Goal: Transaction & Acquisition: Purchase product/service

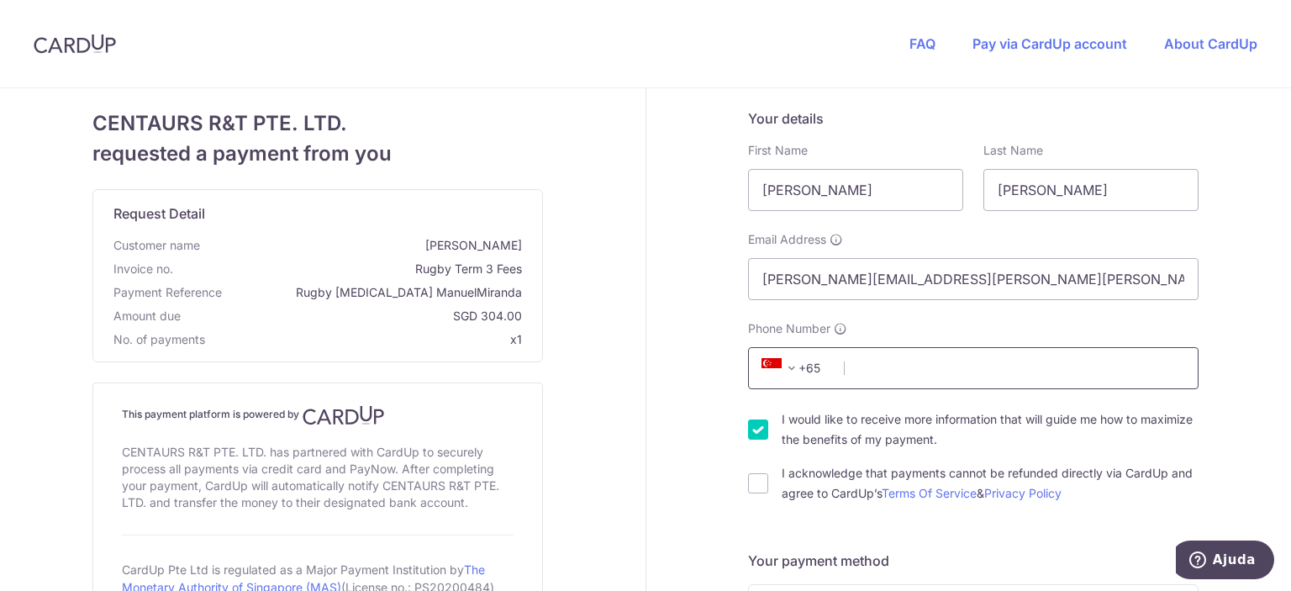
click at [927, 368] on input "Phone Number" at bounding box center [973, 368] width 450 height 42
type input "98262353"
click at [756, 433] on input "I would like to receive more information that will guide me how to maximize the…" at bounding box center [758, 429] width 20 height 20
checkbox input "false"
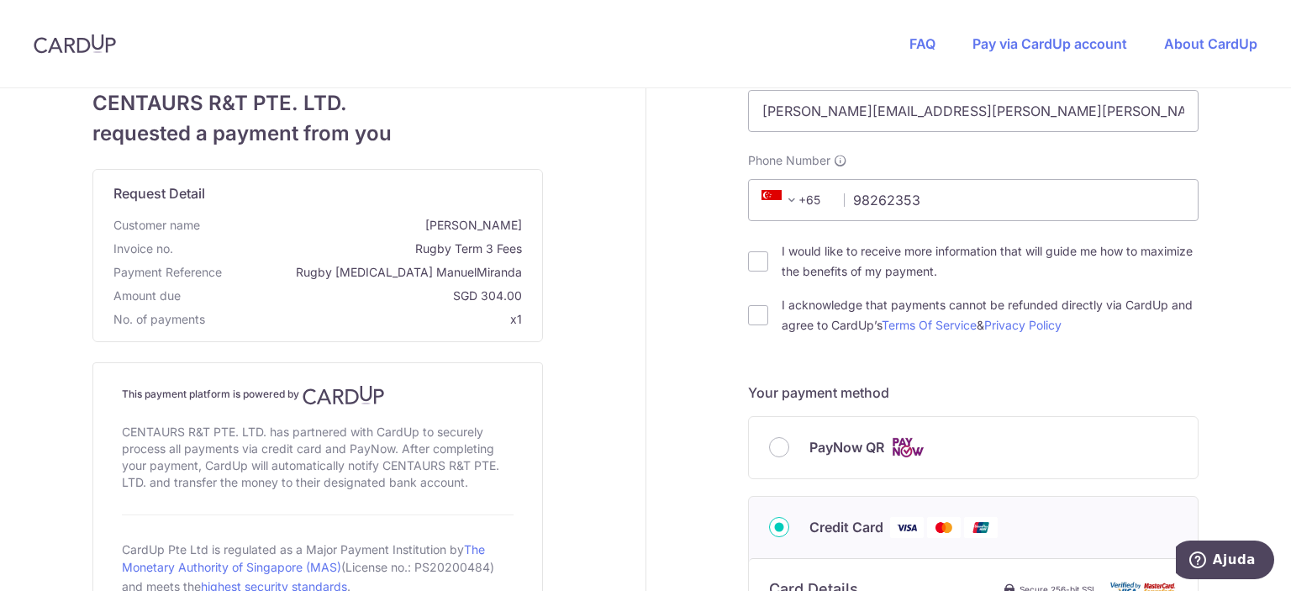
scroll to position [252, 0]
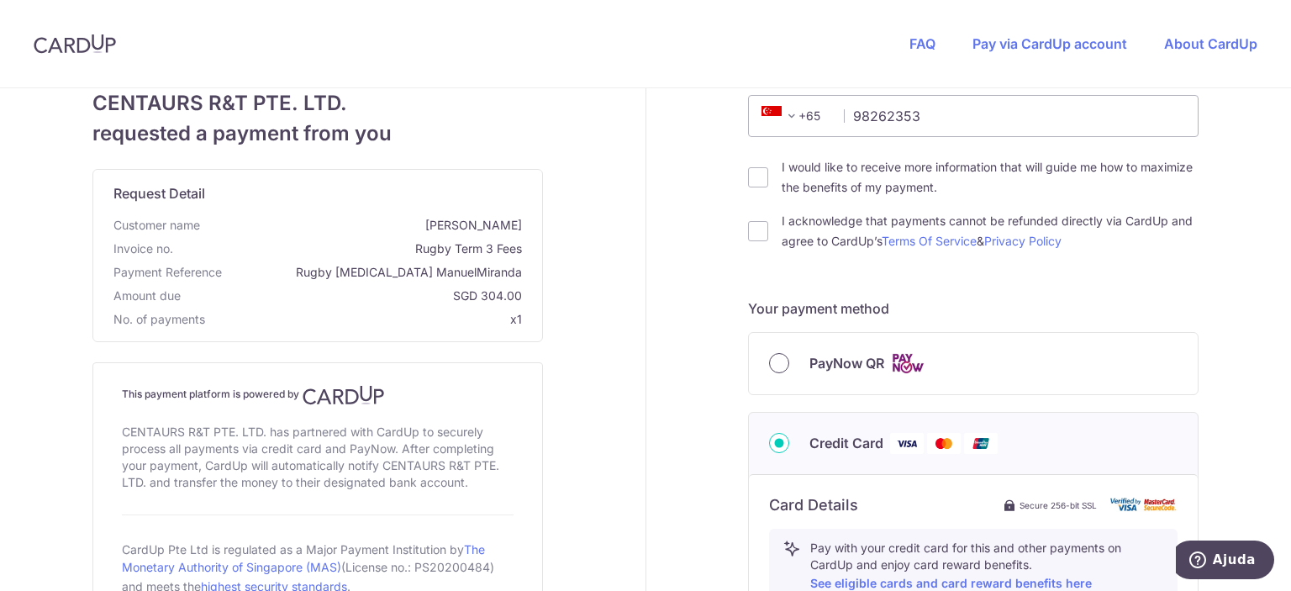
click at [770, 363] on input "PayNow QR" at bounding box center [779, 363] width 20 height 20
radio input "true"
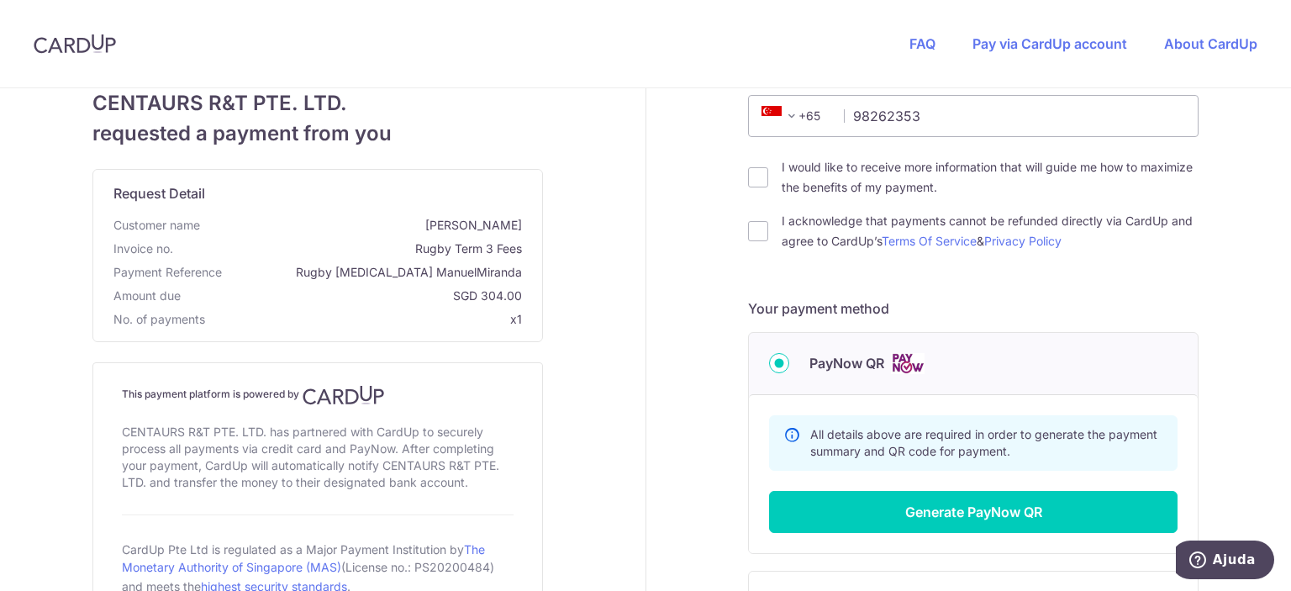
scroll to position [420, 0]
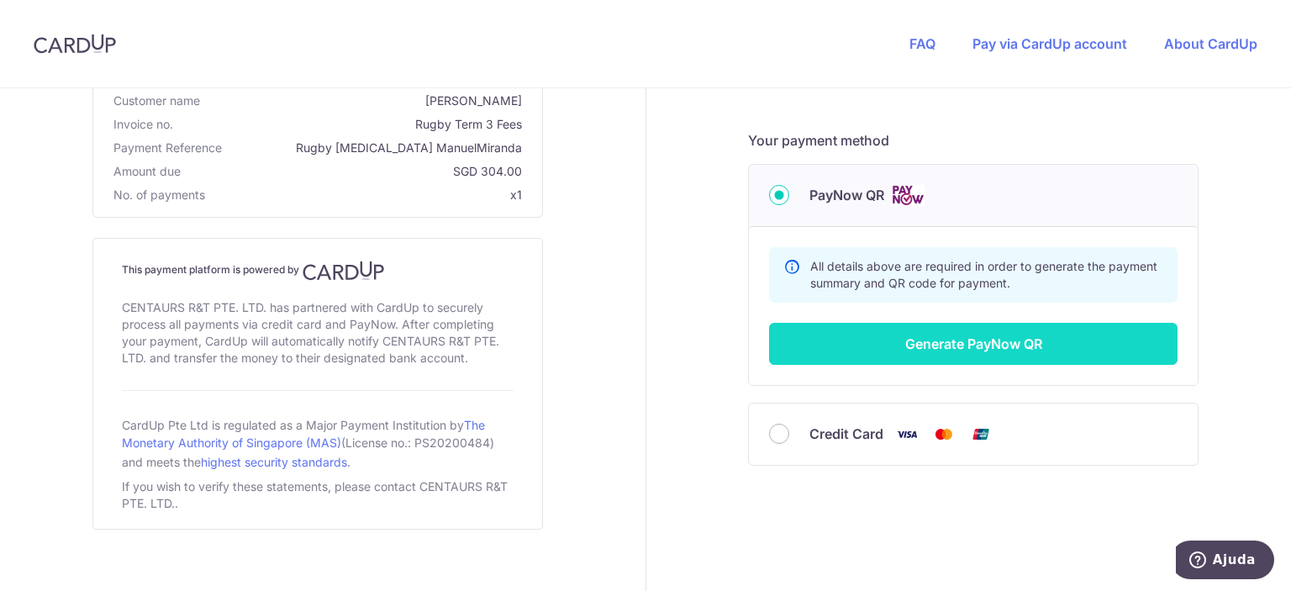
click at [1026, 350] on button "Generate PayNow QR" at bounding box center [973, 344] width 408 height 42
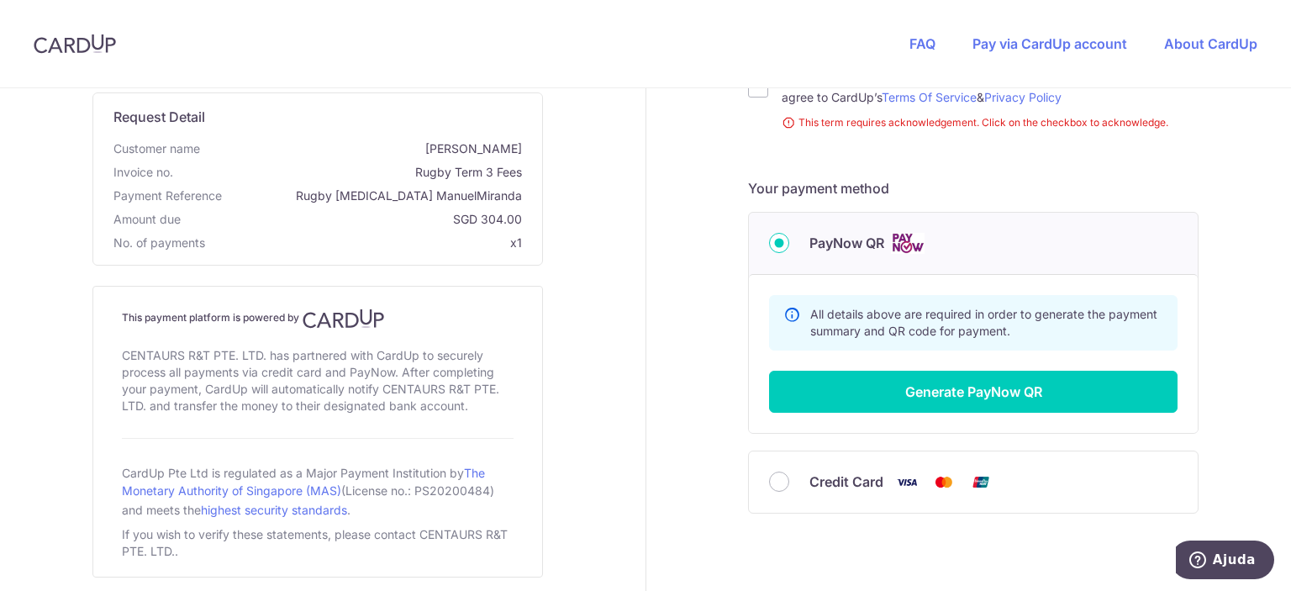
scroll to position [459, 0]
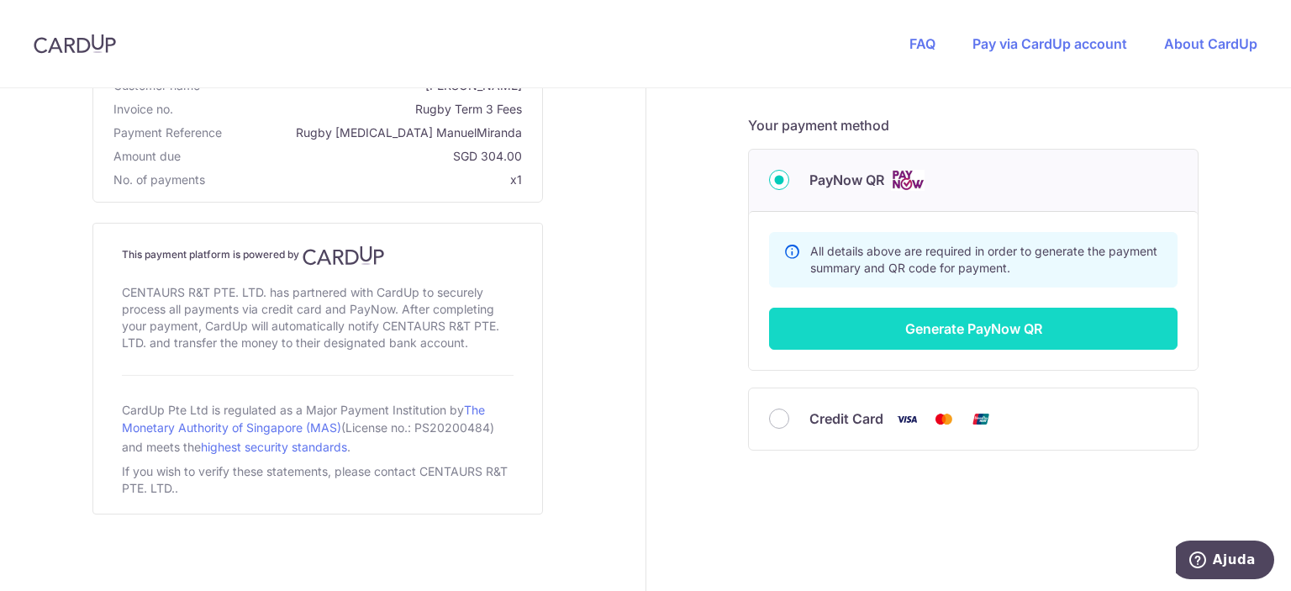
click at [972, 326] on button "Generate PayNow QR" at bounding box center [973, 329] width 408 height 42
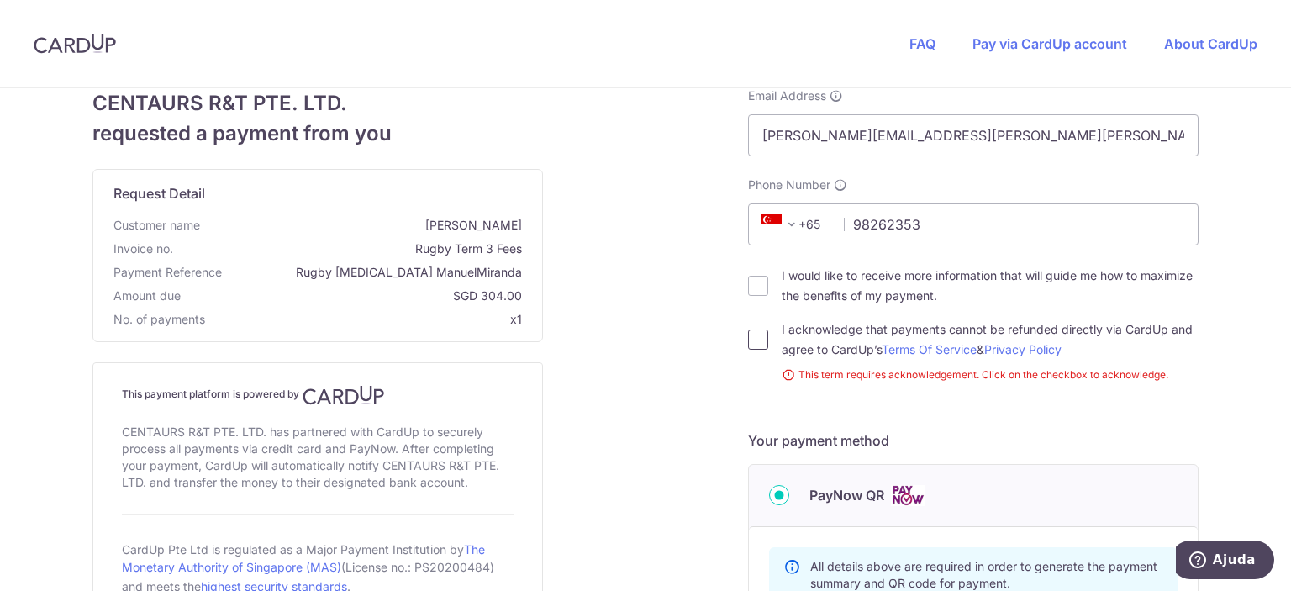
click at [757, 339] on input "I acknowledge that payments cannot be refunded directly via CardUp and agree to…" at bounding box center [758, 339] width 20 height 20
checkbox input "true"
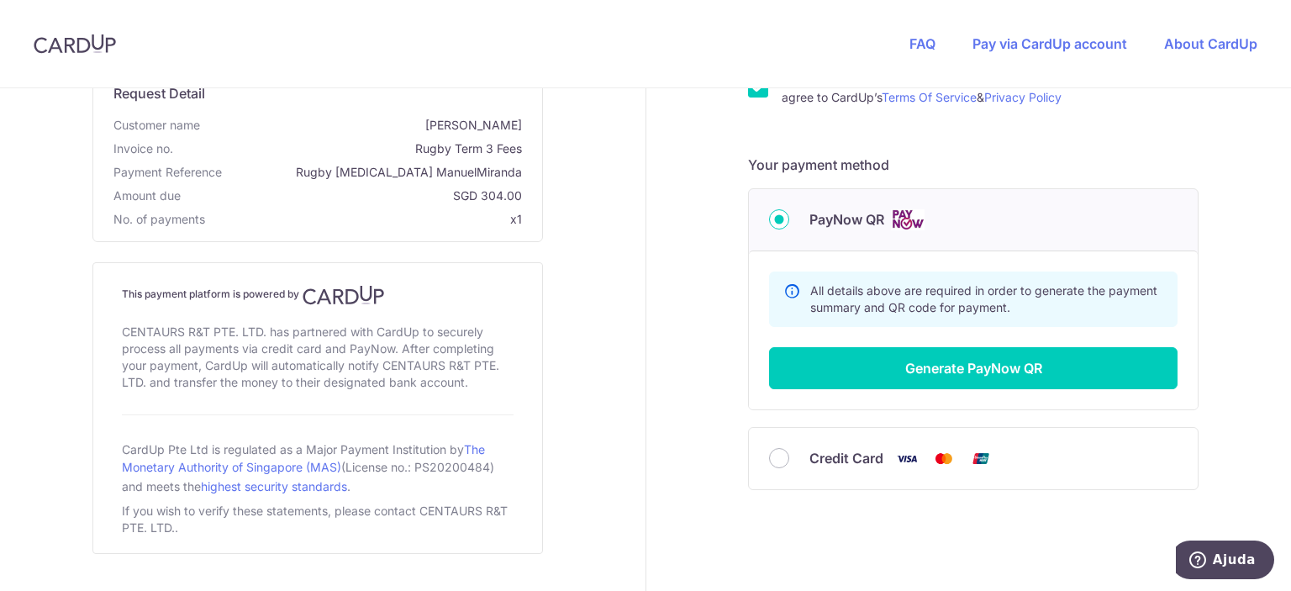
scroll to position [435, 0]
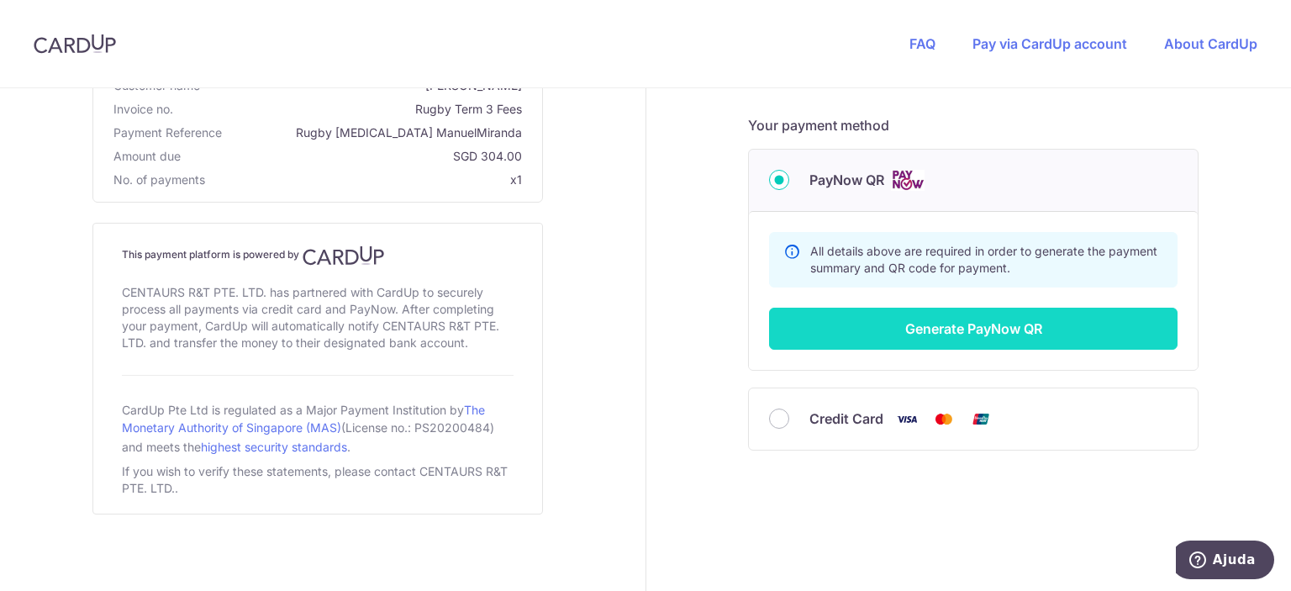
click at [908, 337] on button "Generate PayNow QR" at bounding box center [973, 329] width 408 height 42
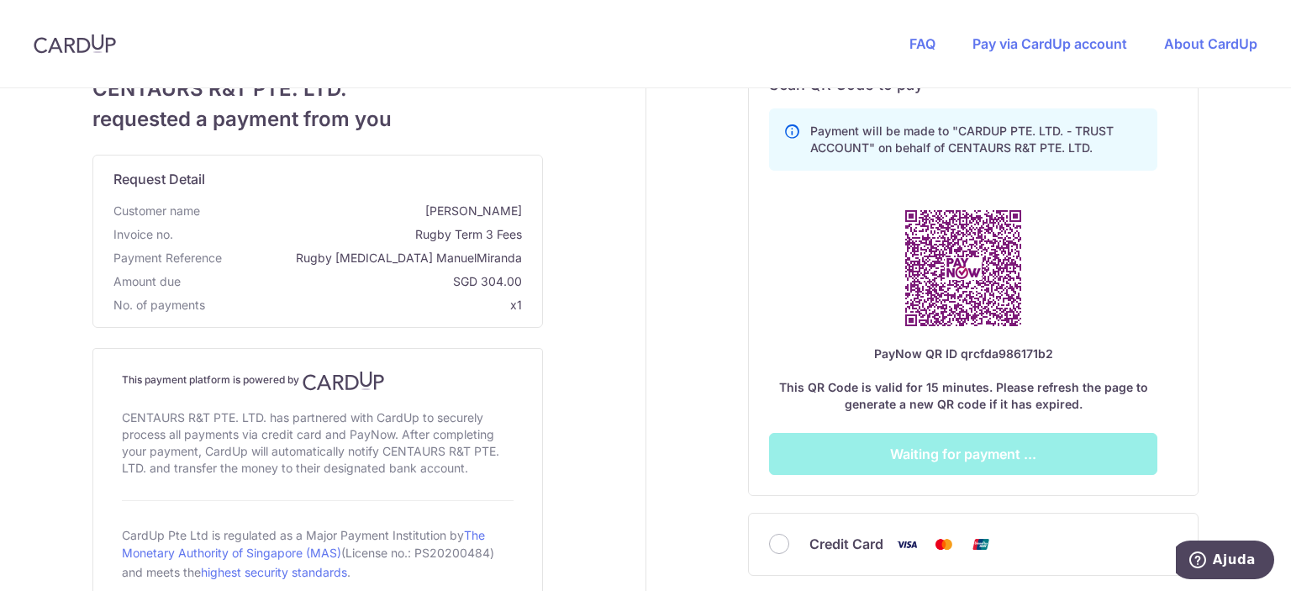
scroll to position [603, 0]
